Goal: Task Accomplishment & Management: Use online tool/utility

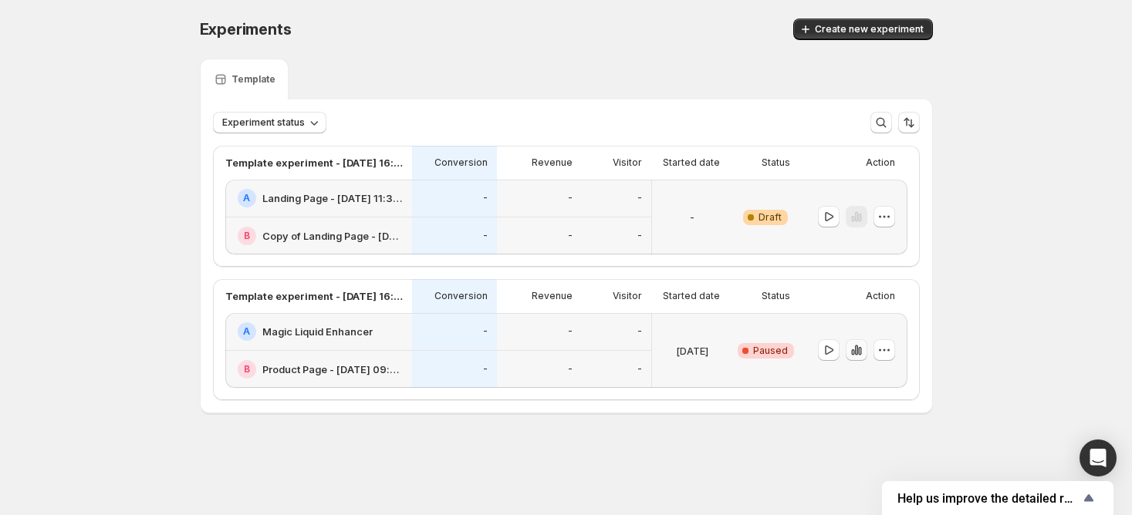
click at [854, 348] on icon "button" at bounding box center [855, 351] width 3 height 10
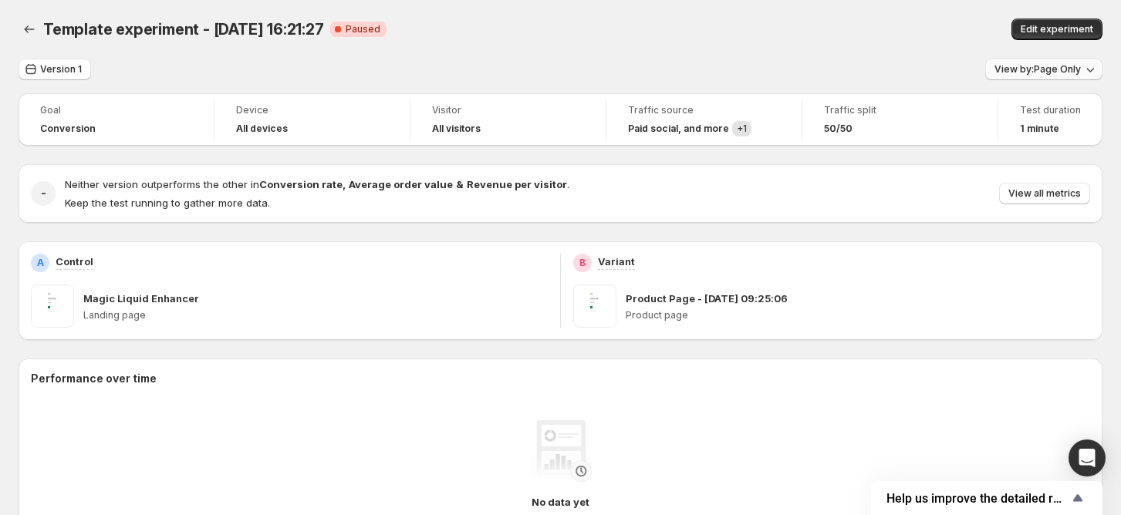
click at [1023, 70] on span "View by: Page Only" at bounding box center [1037, 69] width 86 height 12
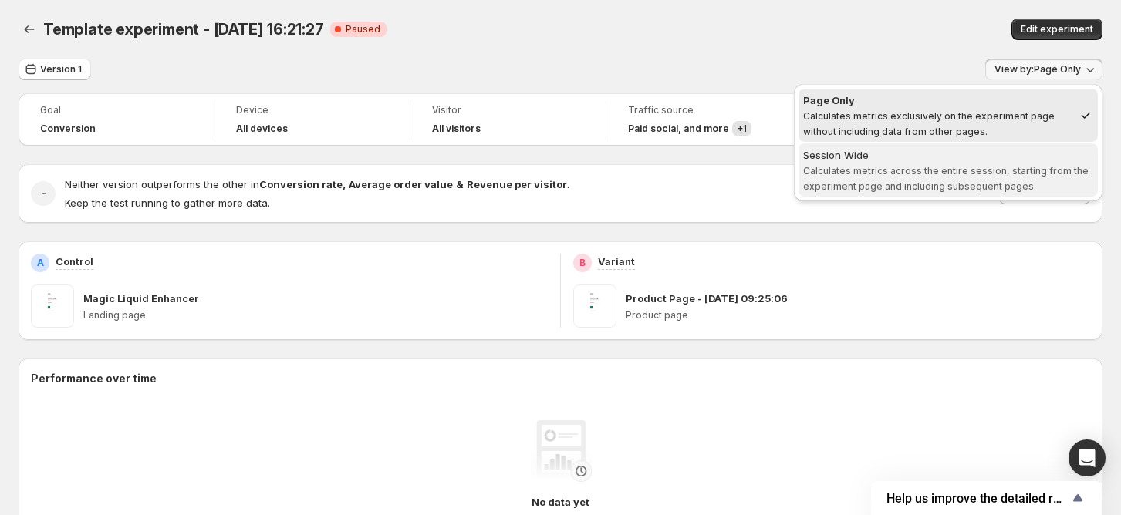
click at [945, 184] on span "Calculates metrics across the entire session, starting from the experiment page…" at bounding box center [945, 178] width 285 height 27
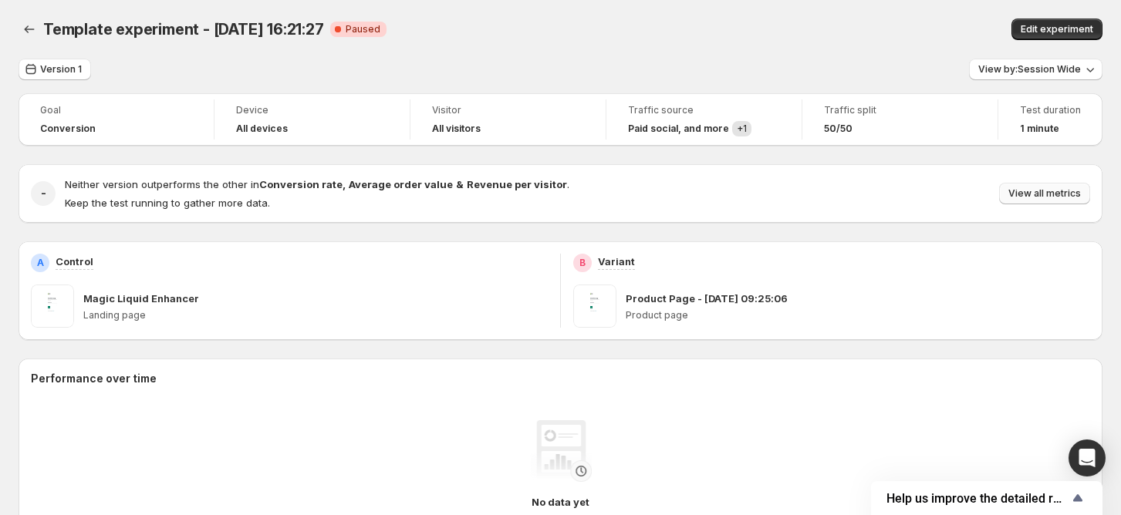
click at [1018, 191] on button "View all metrics" at bounding box center [1044, 194] width 91 height 22
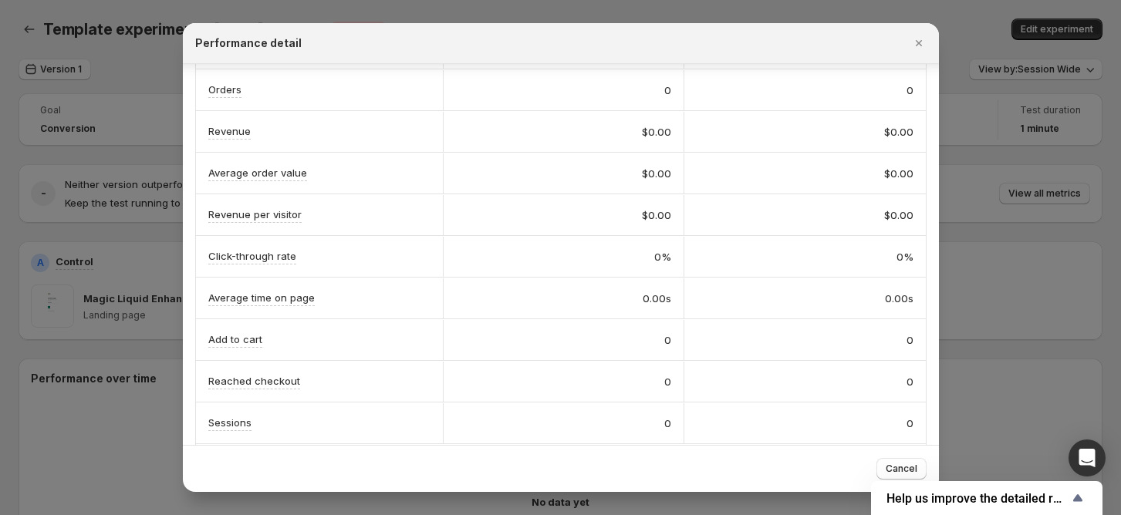
scroll to position [182, 0]
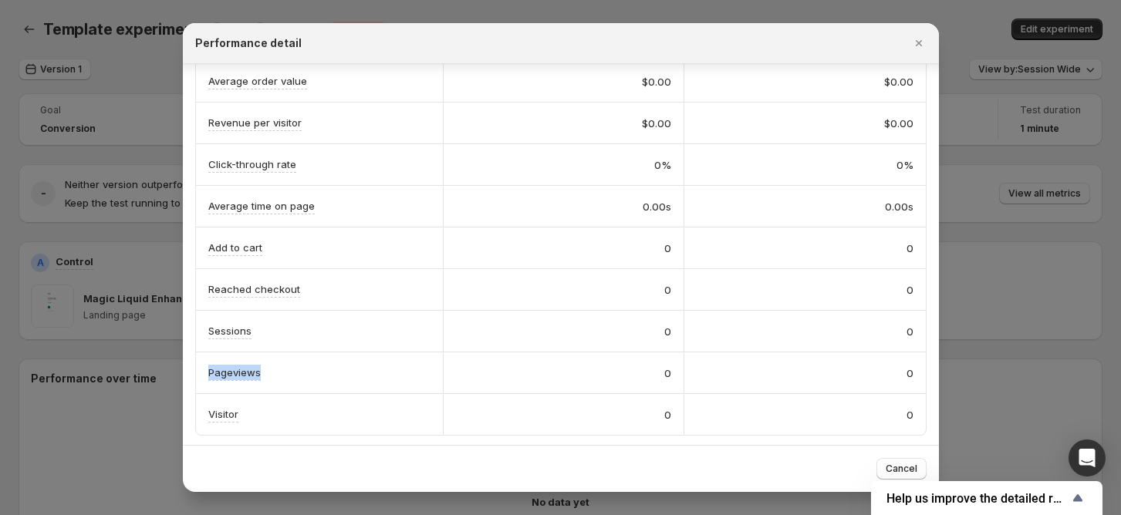
click at [207, 373] on div "Pageviews" at bounding box center [319, 373] width 247 height 41
drag, startPoint x: 235, startPoint y: 329, endPoint x: 226, endPoint y: 329, distance: 9.3
click at [226, 329] on div "Sessions" at bounding box center [319, 331] width 222 height 16
drag, startPoint x: 350, startPoint y: 281, endPoint x: 238, endPoint y: 281, distance: 111.9
click at [238, 282] on div "Reached checkout" at bounding box center [319, 290] width 222 height 16
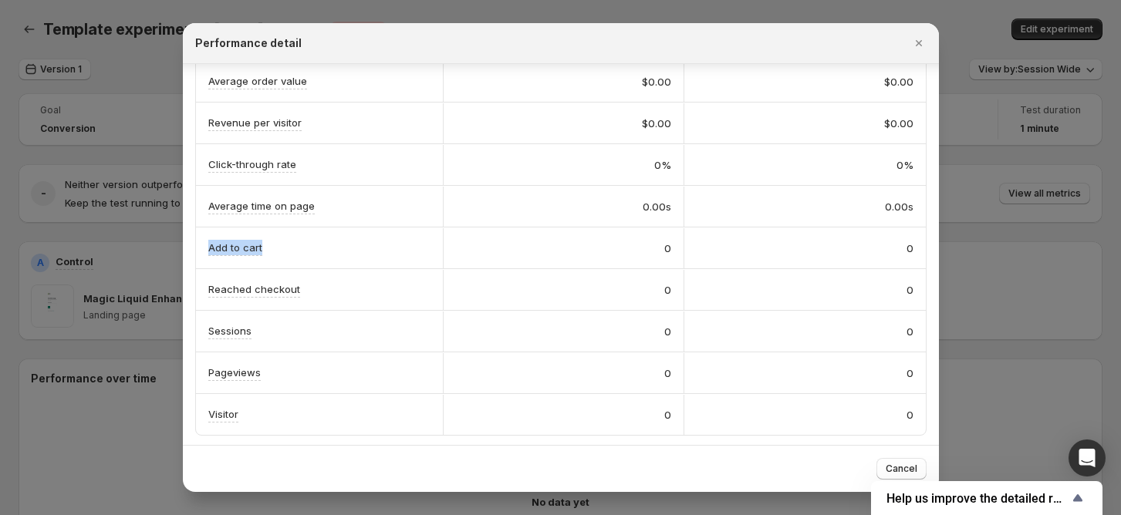
drag, startPoint x: 197, startPoint y: 246, endPoint x: 286, endPoint y: 246, distance: 89.5
click at [286, 246] on div "Add to cart" at bounding box center [319, 248] width 247 height 41
drag, startPoint x: 199, startPoint y: 201, endPoint x: 324, endPoint y: 201, distance: 125.0
click at [324, 201] on div "Average time on page" at bounding box center [319, 206] width 247 height 41
copy p "Average time on page"
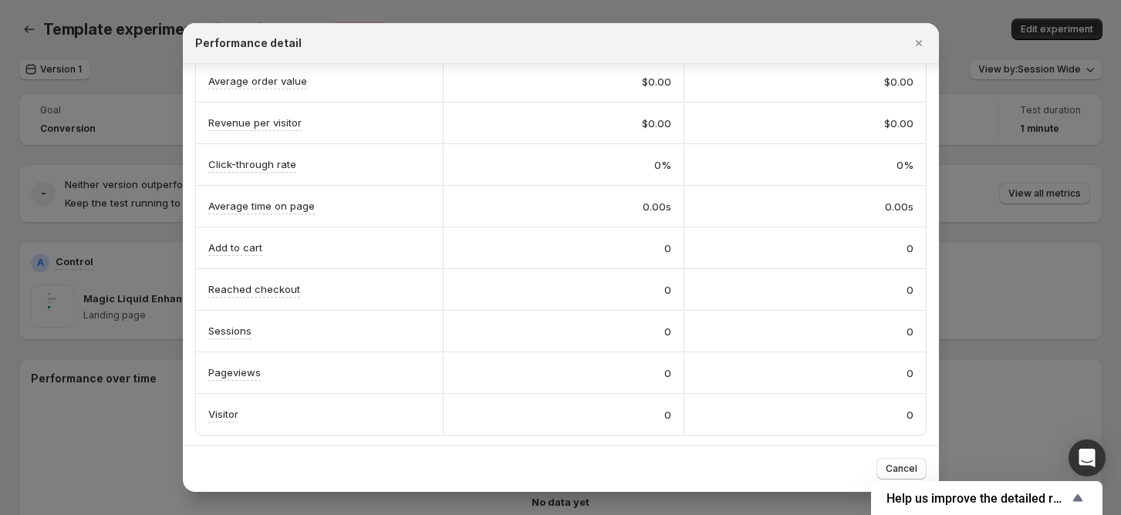
click at [52, 290] on div at bounding box center [560, 257] width 1121 height 515
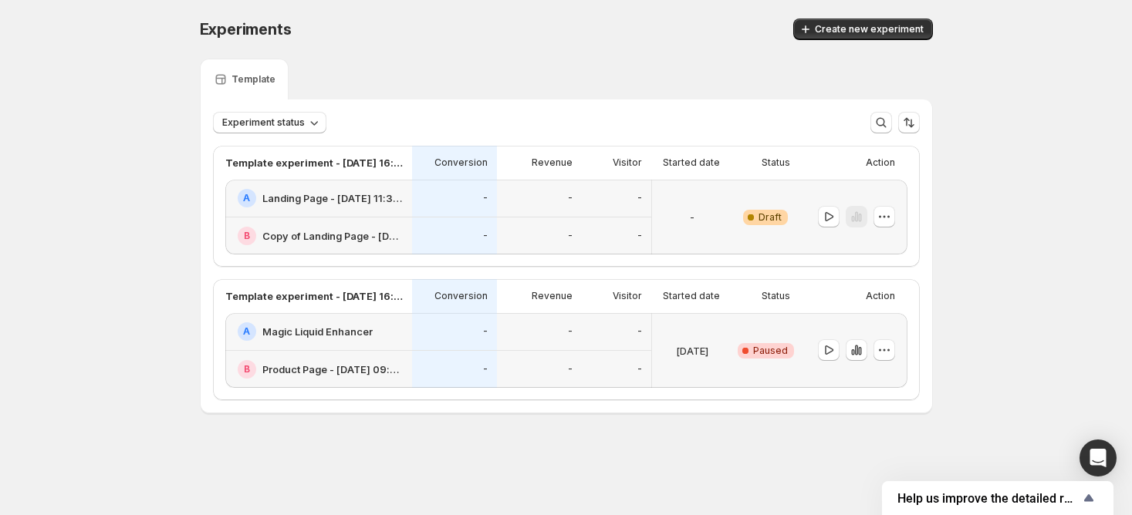
click at [322, 197] on h2 "Landing Page - Jul 14, 11:32:43" at bounding box center [332, 198] width 140 height 15
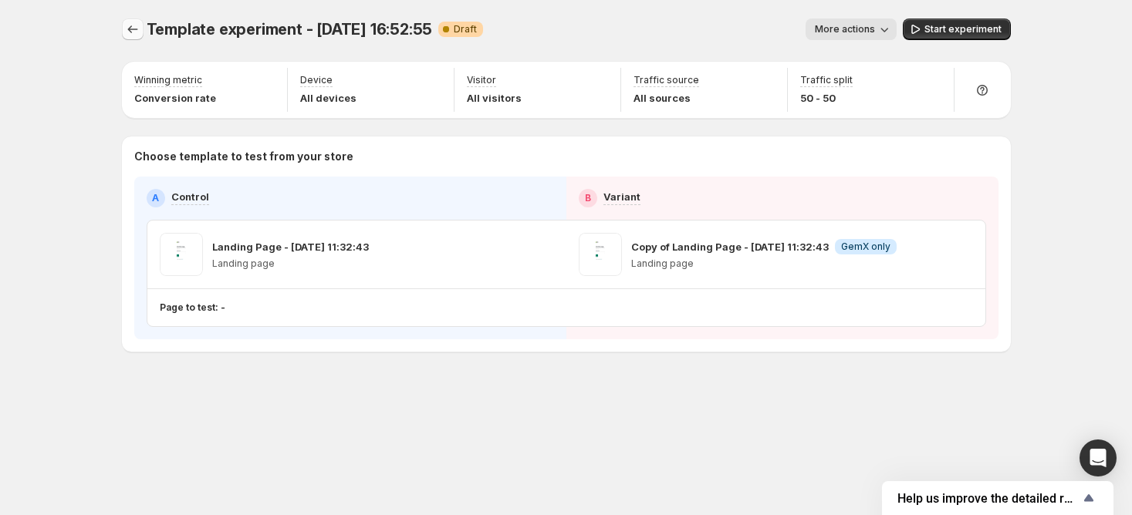
click at [130, 31] on icon "Experiments" at bounding box center [132, 29] width 15 height 15
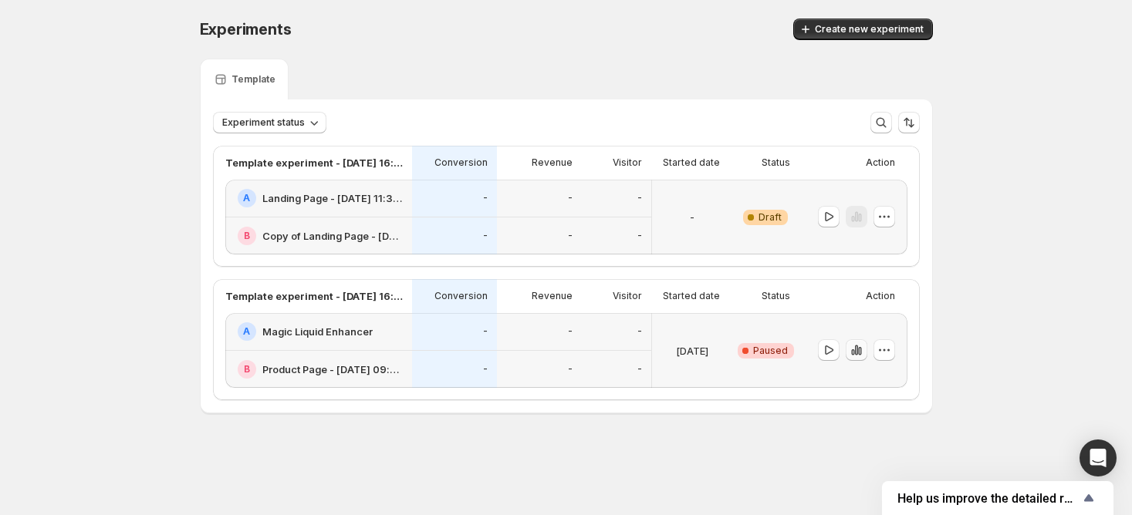
click at [855, 356] on icon "button" at bounding box center [856, 350] width 15 height 15
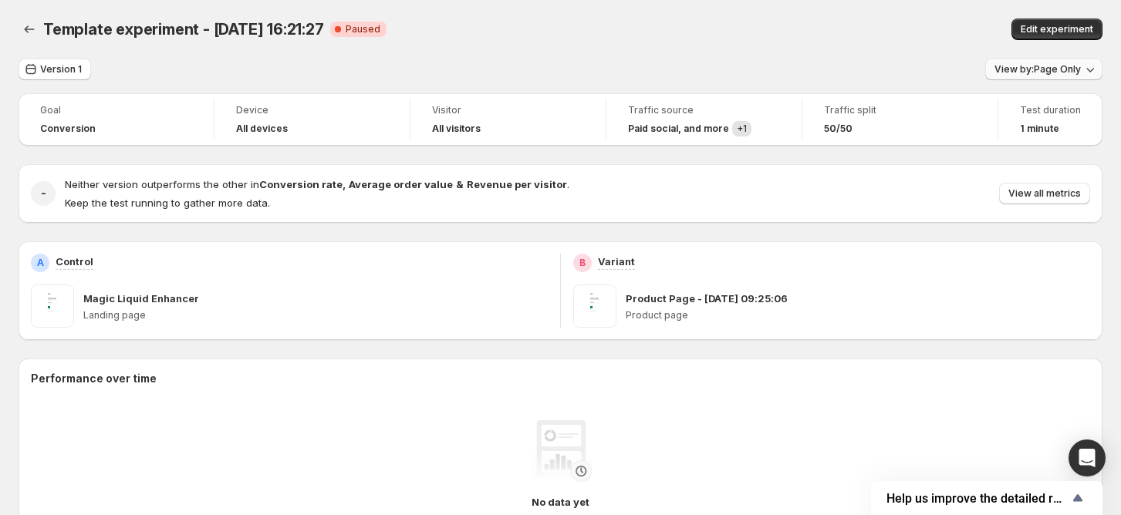
click at [1047, 66] on span "View by: Page Only" at bounding box center [1037, 69] width 86 height 12
